Goal: Task Accomplishment & Management: Complete application form

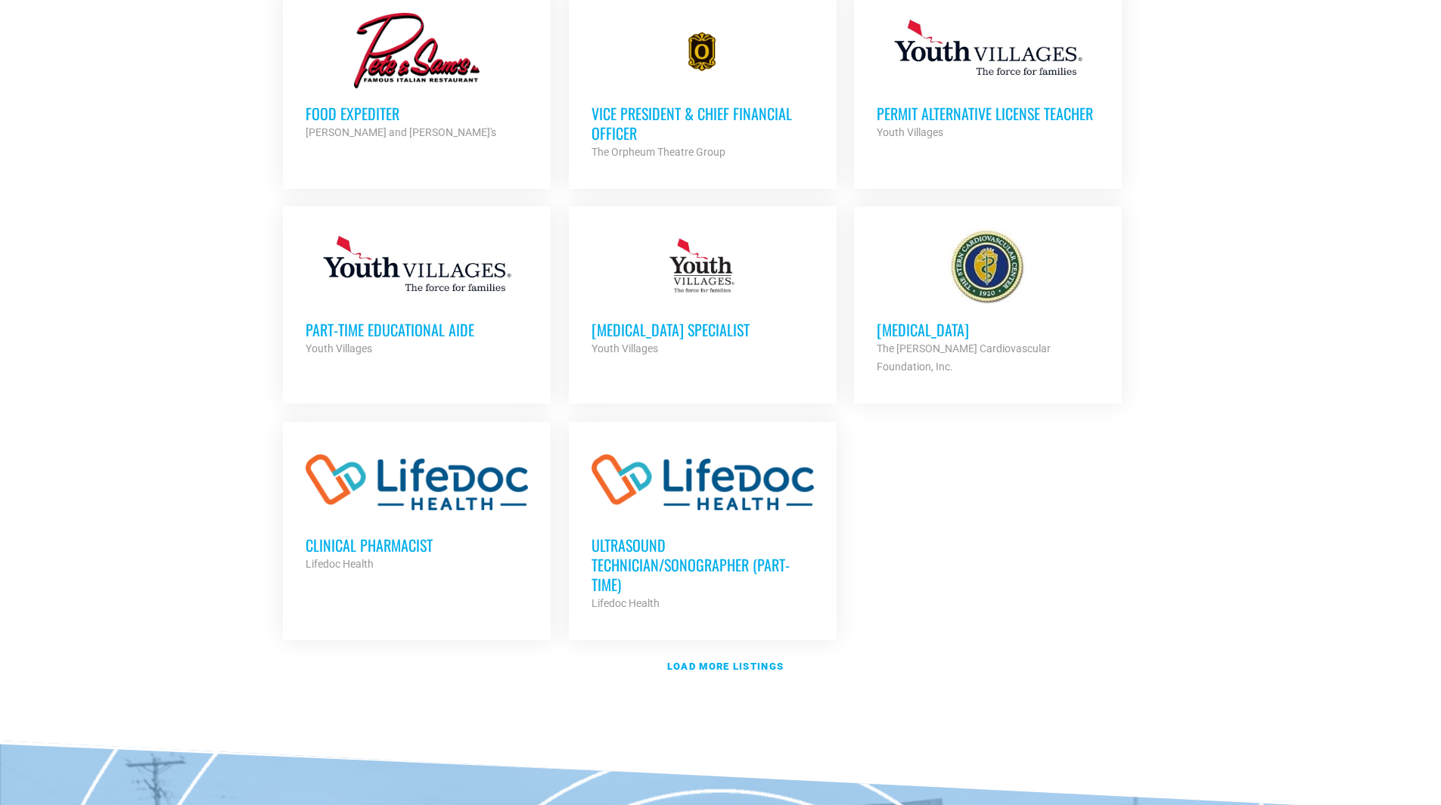
scroll to position [1891, 0]
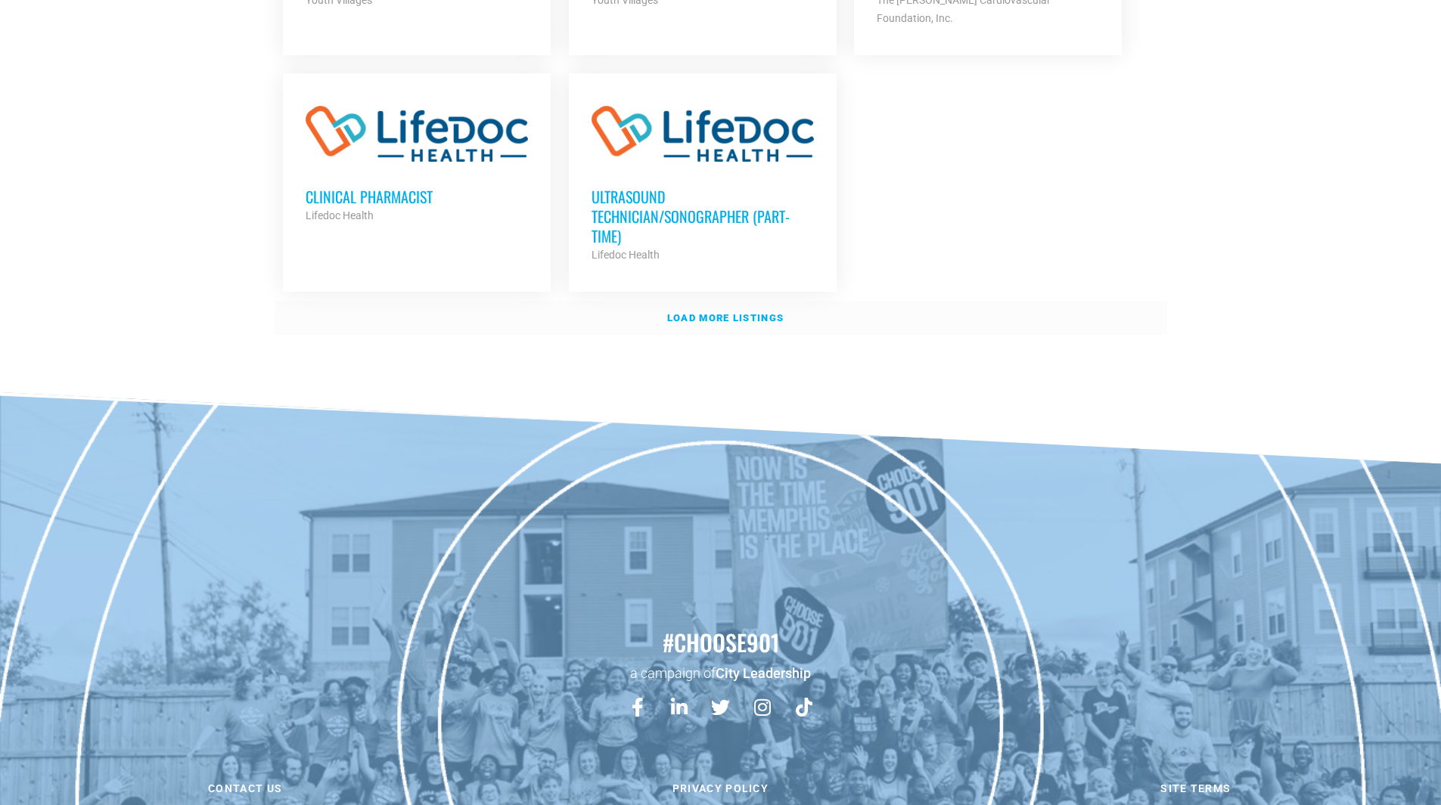
click at [706, 301] on link "Load more listings" at bounding box center [721, 318] width 892 height 35
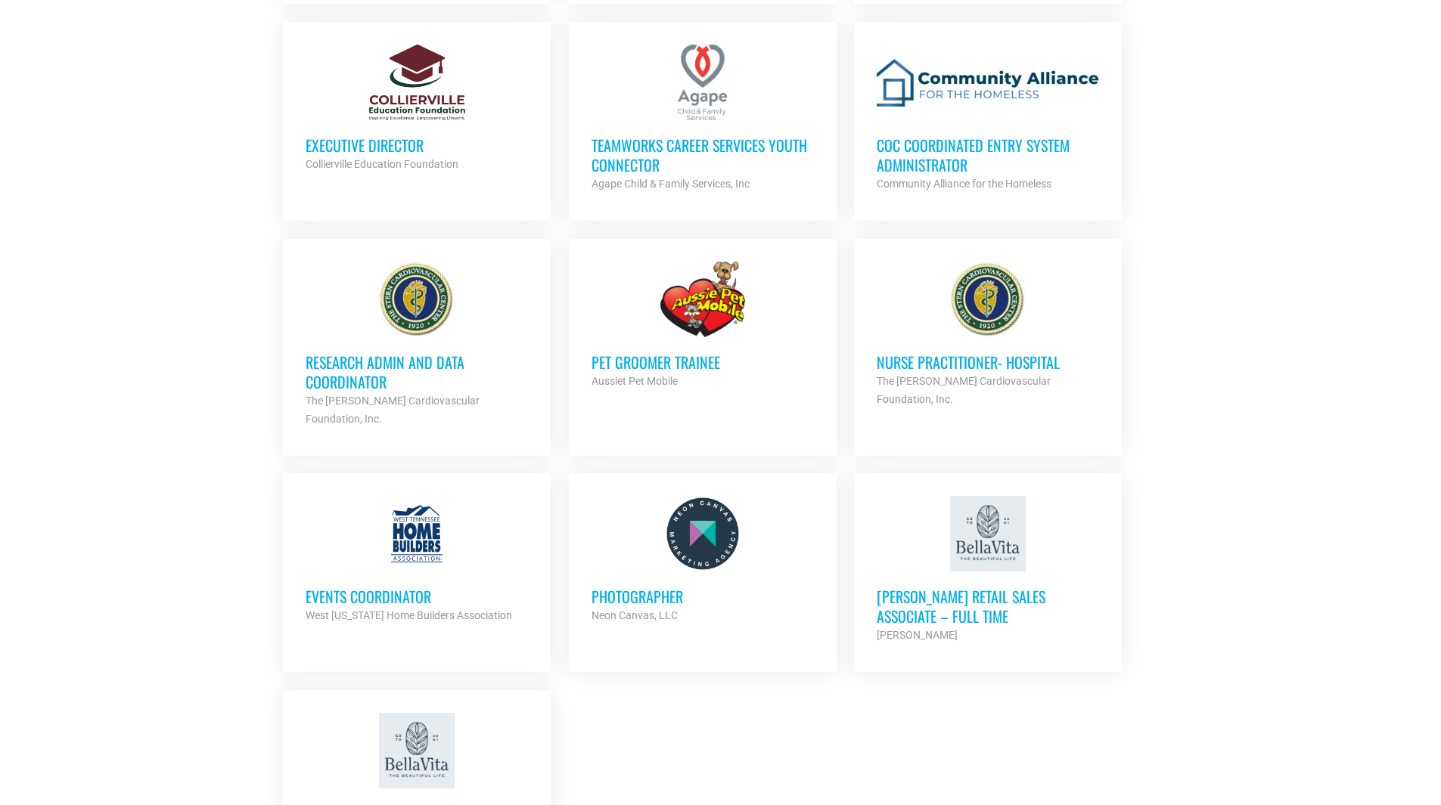
scroll to position [3101, 0]
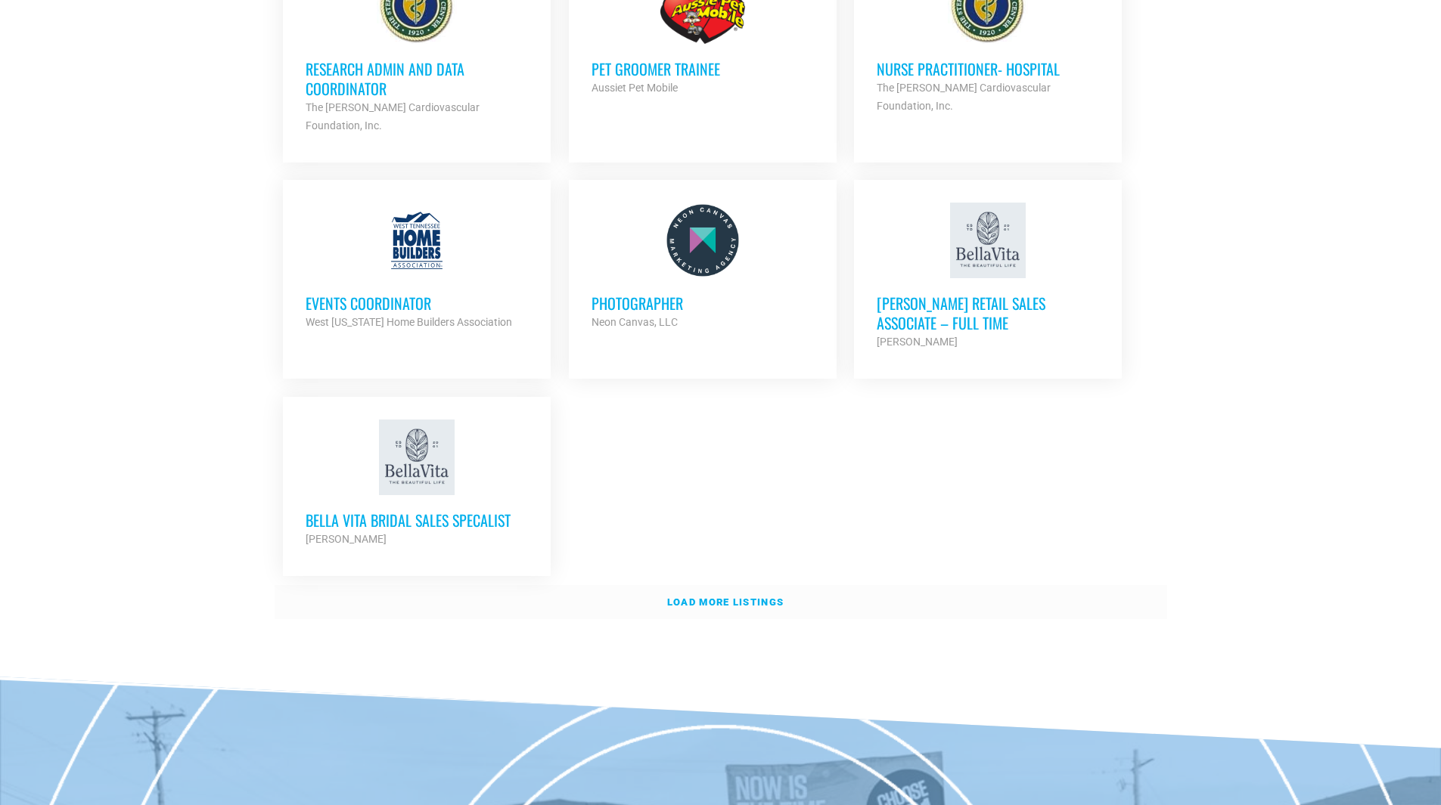
click at [712, 597] on strong "Load more listings" at bounding box center [725, 602] width 116 height 11
click at [940, 293] on h3 "[PERSON_NAME] Retail Sales Associate – Full Time" at bounding box center [987, 312] width 222 height 39
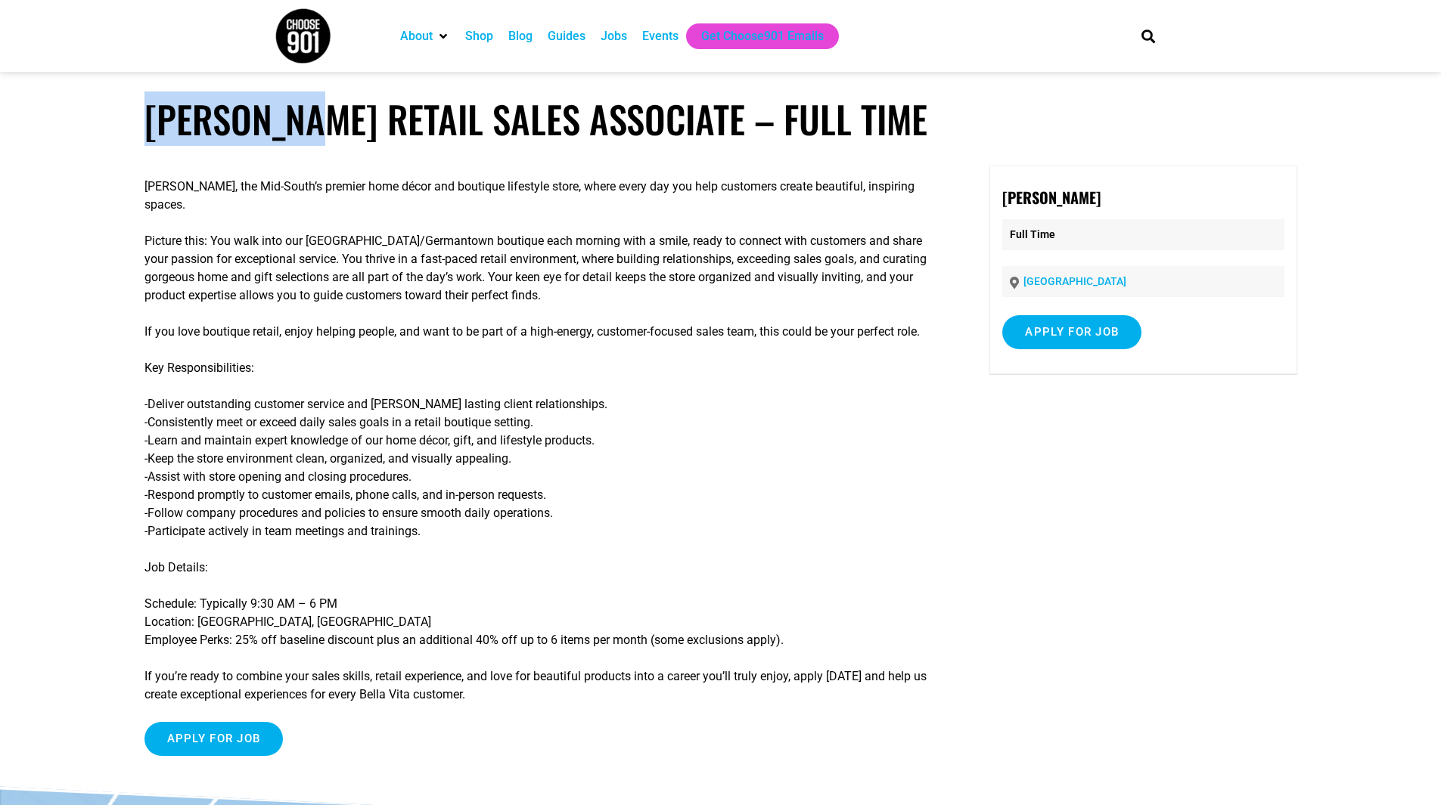
drag, startPoint x: 136, startPoint y: 127, endPoint x: 299, endPoint y: 122, distance: 163.4
click at [299, 122] on article "Bella Vita Retail Sales Associate – Full Time Join Bella Vita, the Mid-South’s …" at bounding box center [720, 442] width 1441 height 690
click at [225, 755] on input "Apply for job" at bounding box center [213, 739] width 139 height 34
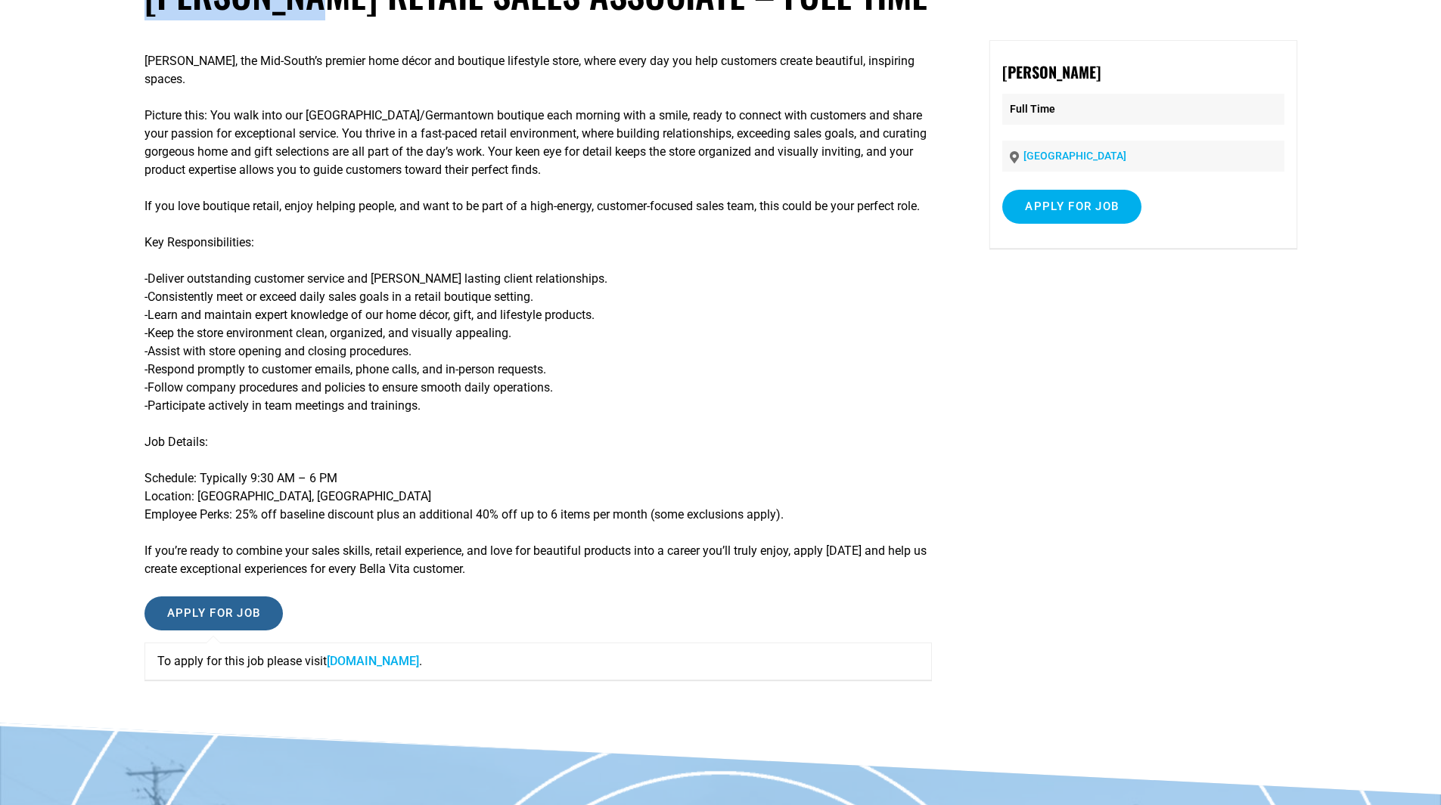
scroll to position [174, 0]
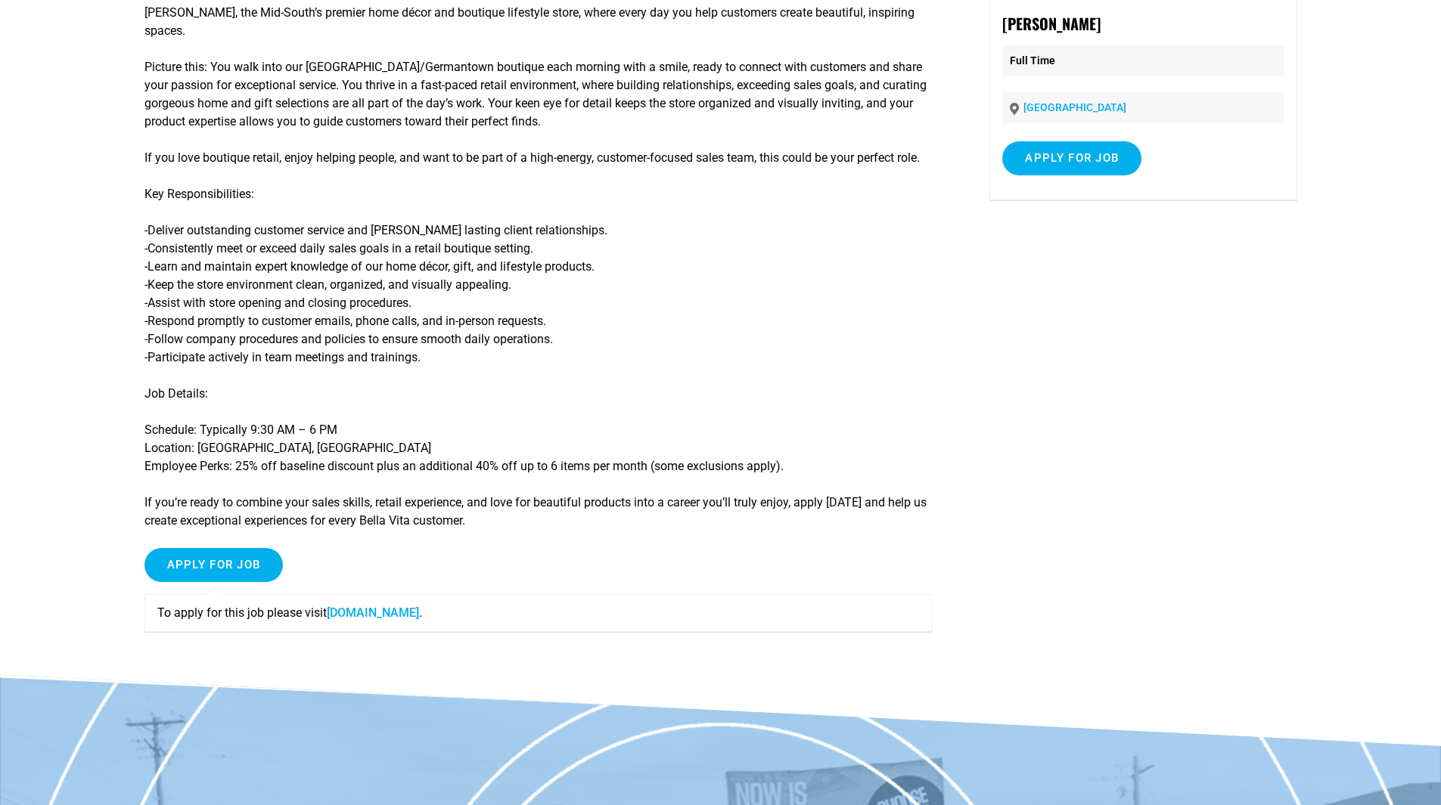
click at [419, 620] on link "shopbellavita.isolvedhire.com" at bounding box center [373, 613] width 92 height 14
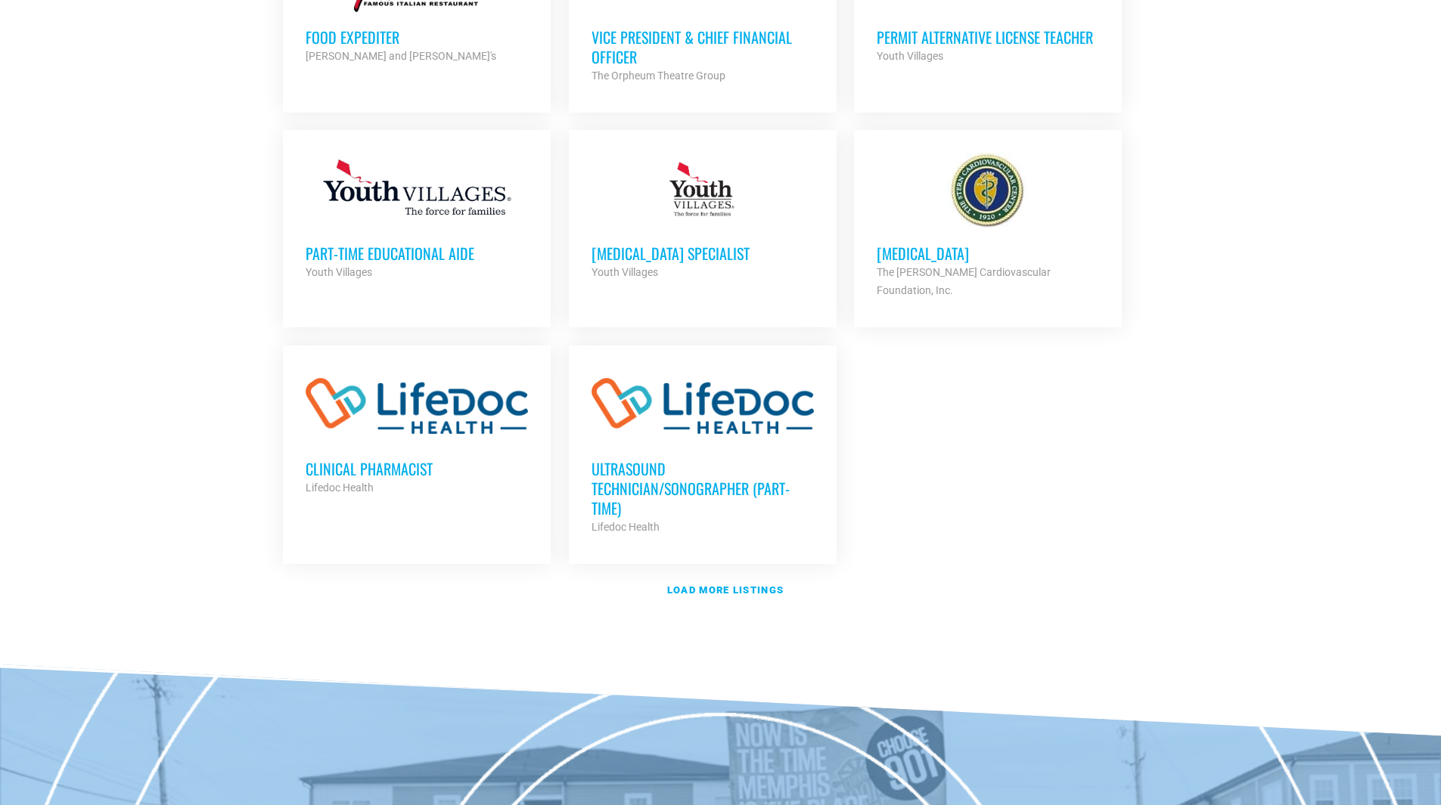
scroll to position [1931, 0]
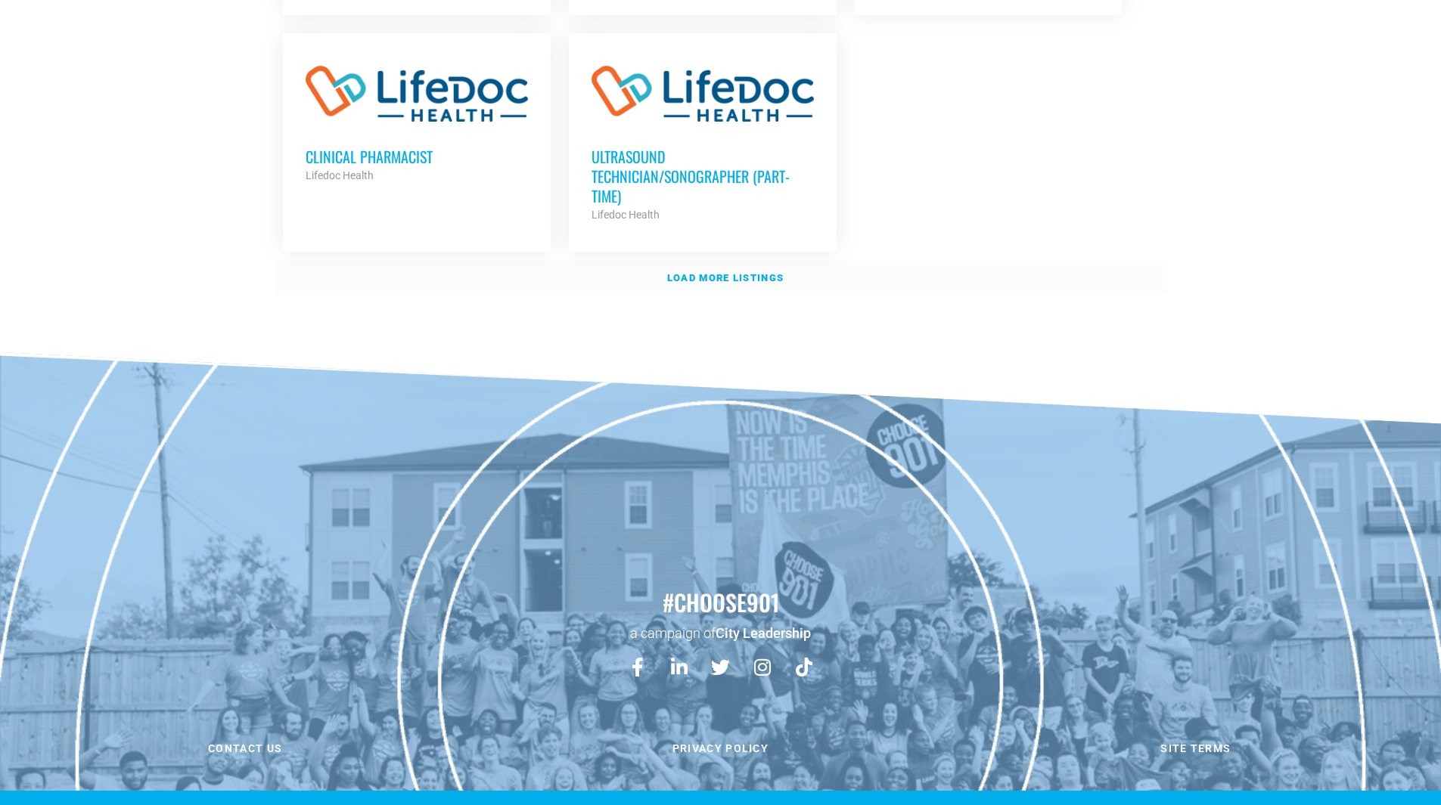
click at [708, 262] on link "Load more listings" at bounding box center [721, 278] width 892 height 35
